Goal: Task Accomplishment & Management: Complete application form

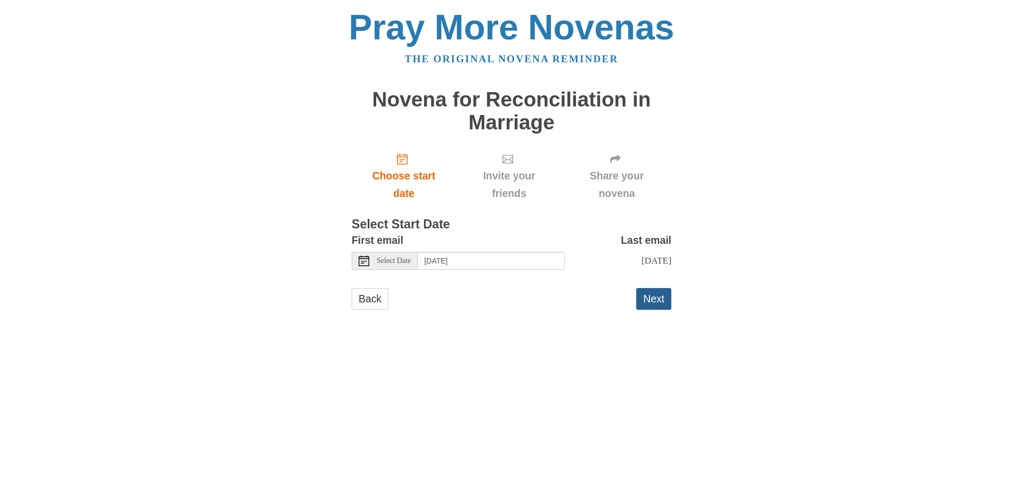
click at [653, 299] on button "Next" at bounding box center [653, 299] width 35 height 22
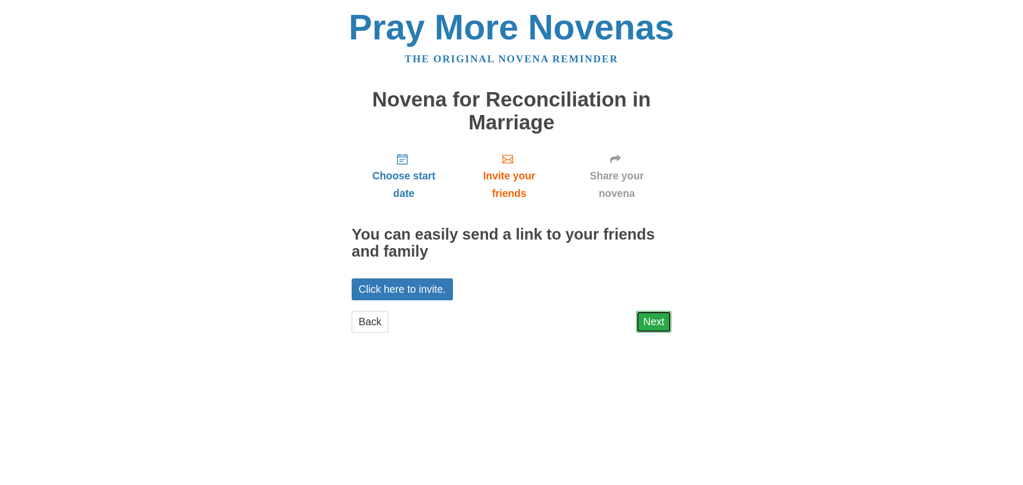
click at [648, 320] on link "Next" at bounding box center [653, 322] width 35 height 22
